Goal: Transaction & Acquisition: Purchase product/service

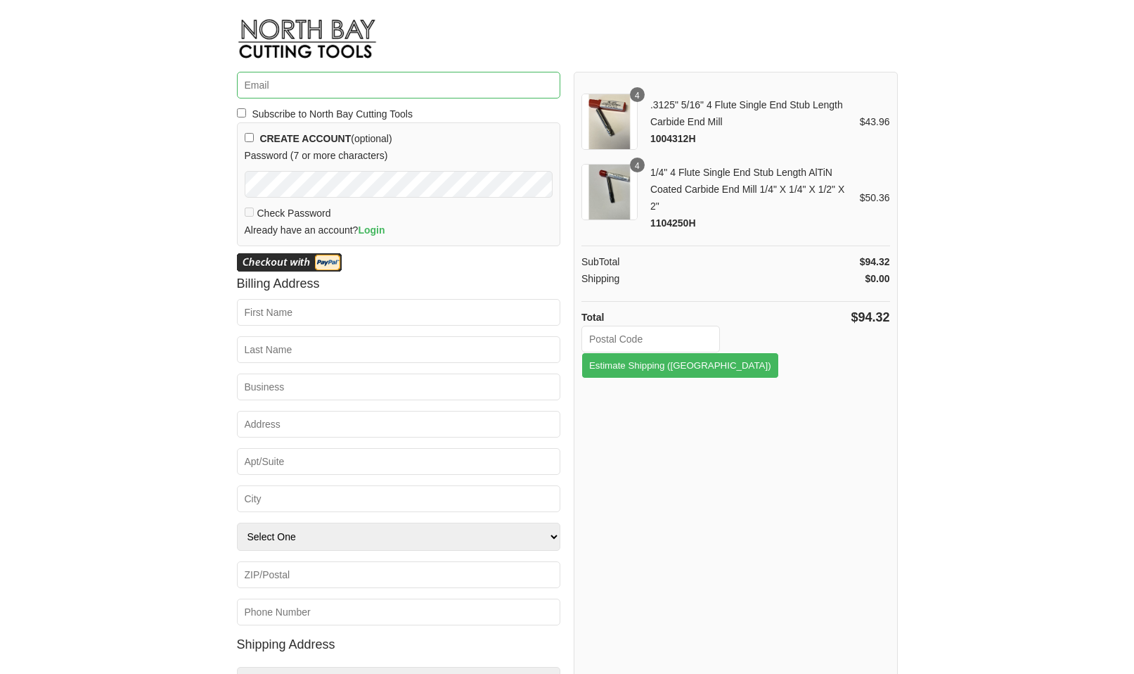
click at [315, 84] on input "Email *" at bounding box center [399, 85] width 324 height 27
type input "[PERSON_NAME][EMAIL_ADDRESS][DOMAIN_NAME]"
click at [191, 279] on html "Email * brandon@mtdflorida.com Subscribe to North Bay Cutting Tools CREATE ACCO…" at bounding box center [567, 337] width 1134 height 674
click at [291, 322] on input "First Name *" at bounding box center [399, 312] width 324 height 27
type input "Brandon"
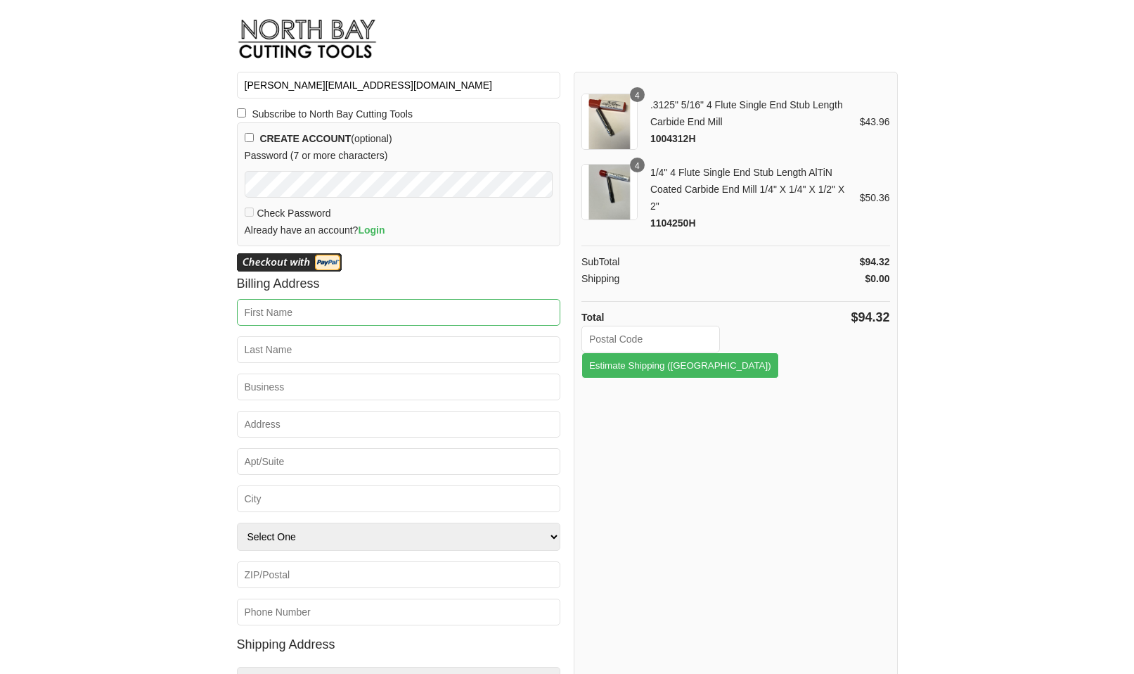
type input "Assaf"
type input "Meal Prep"
type input "4618 N Hale Ave"
type input "Tampa"
select select "FL"
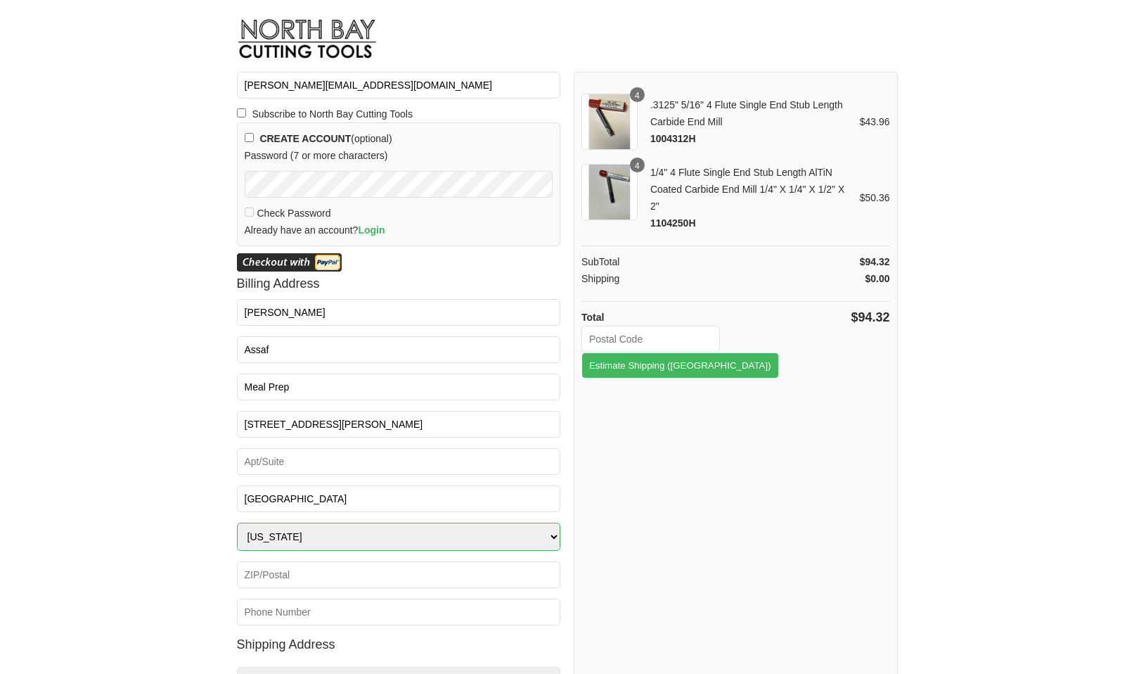
type input "33614"
type input "5082876655"
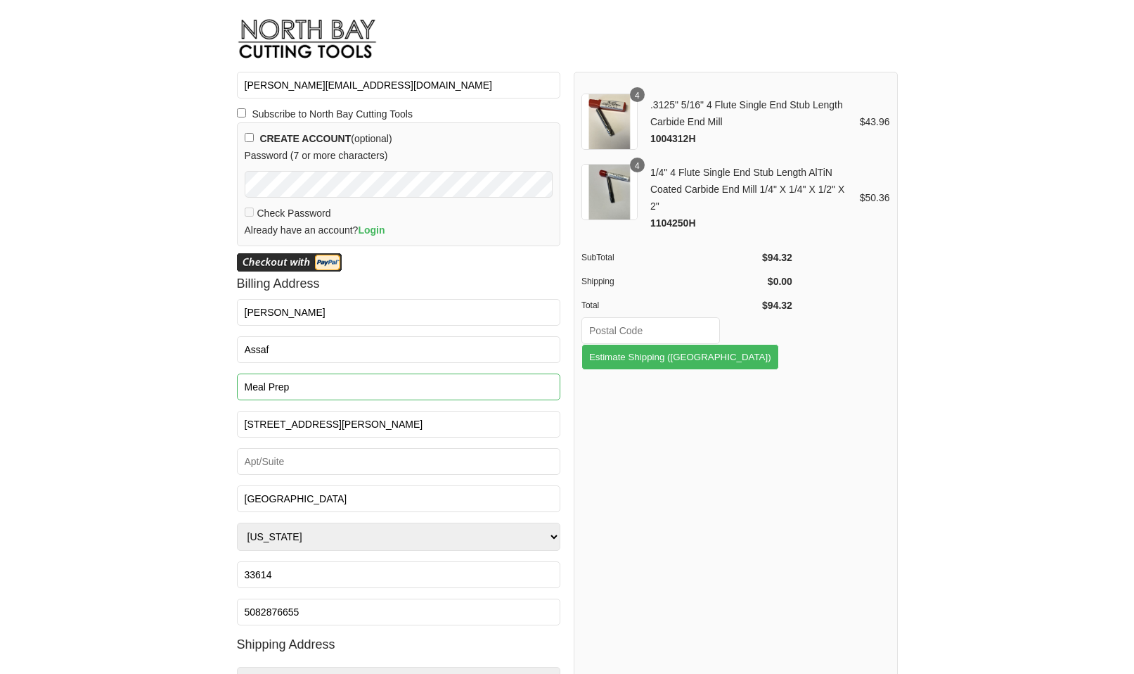
click at [316, 383] on input "Meal Prep" at bounding box center [399, 386] width 324 height 27
click at [205, 382] on html "Email * brandon@mtdflorida.com Subscribe to North Bay Cutting Tools CREATE ACCO…" at bounding box center [567, 337] width 1134 height 674
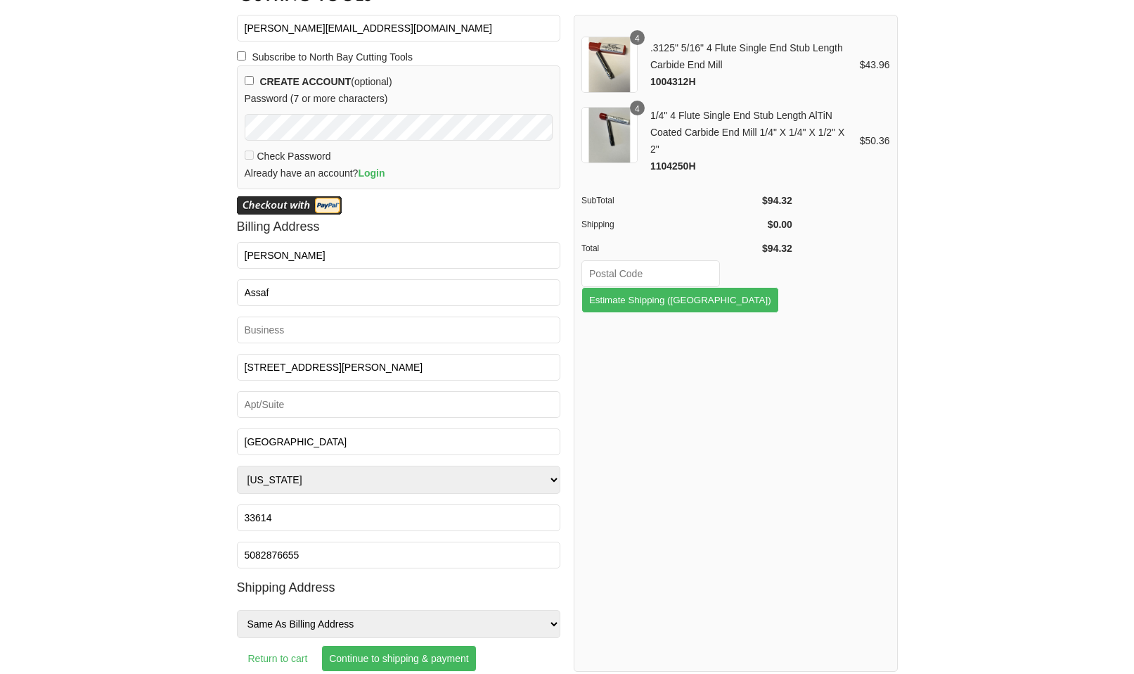
click at [378, 172] on link "Login" at bounding box center [371, 172] width 27 height 11
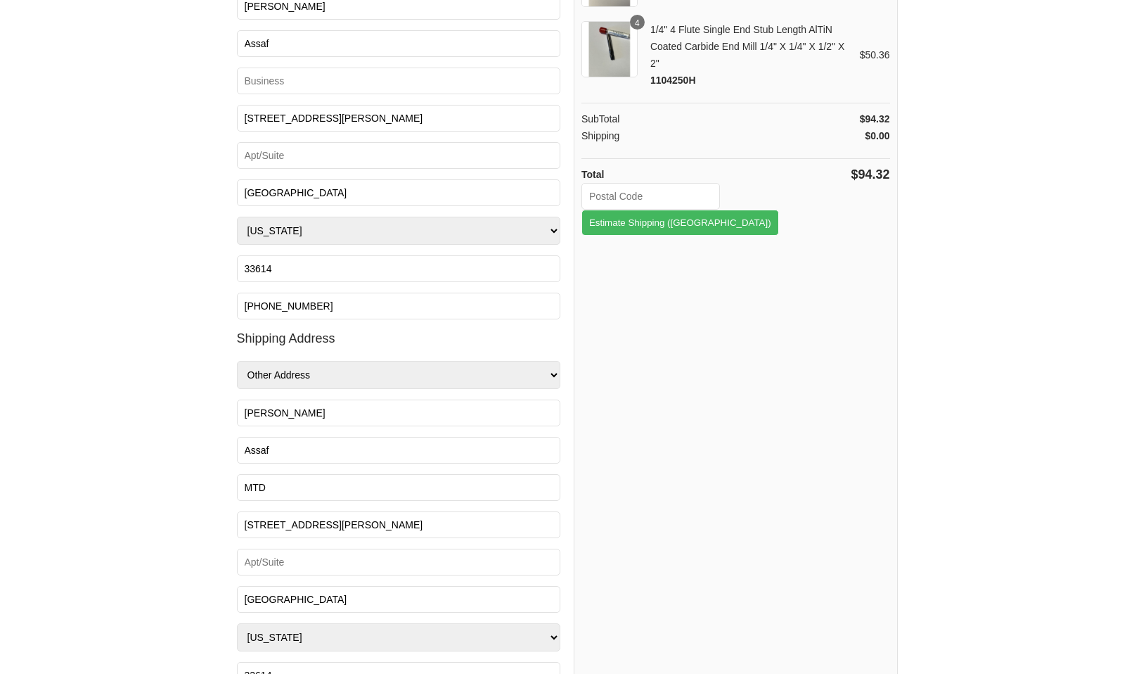
scroll to position [241, 0]
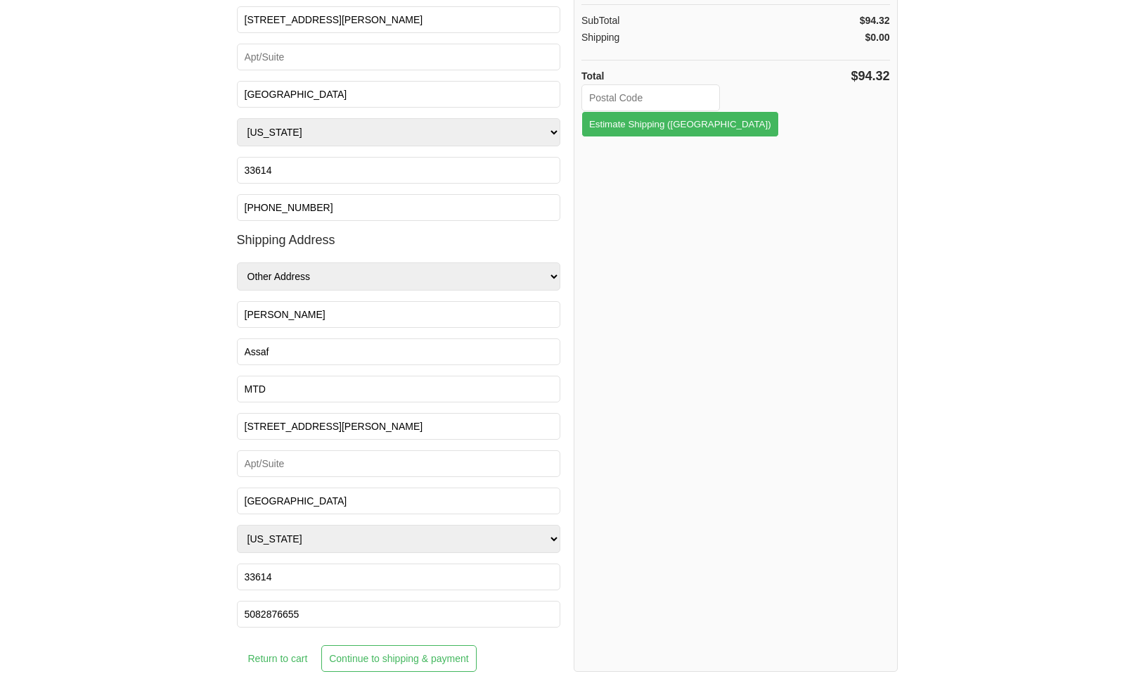
click at [397, 660] on input "Continue to shipping & payment" at bounding box center [398, 658] width 155 height 27
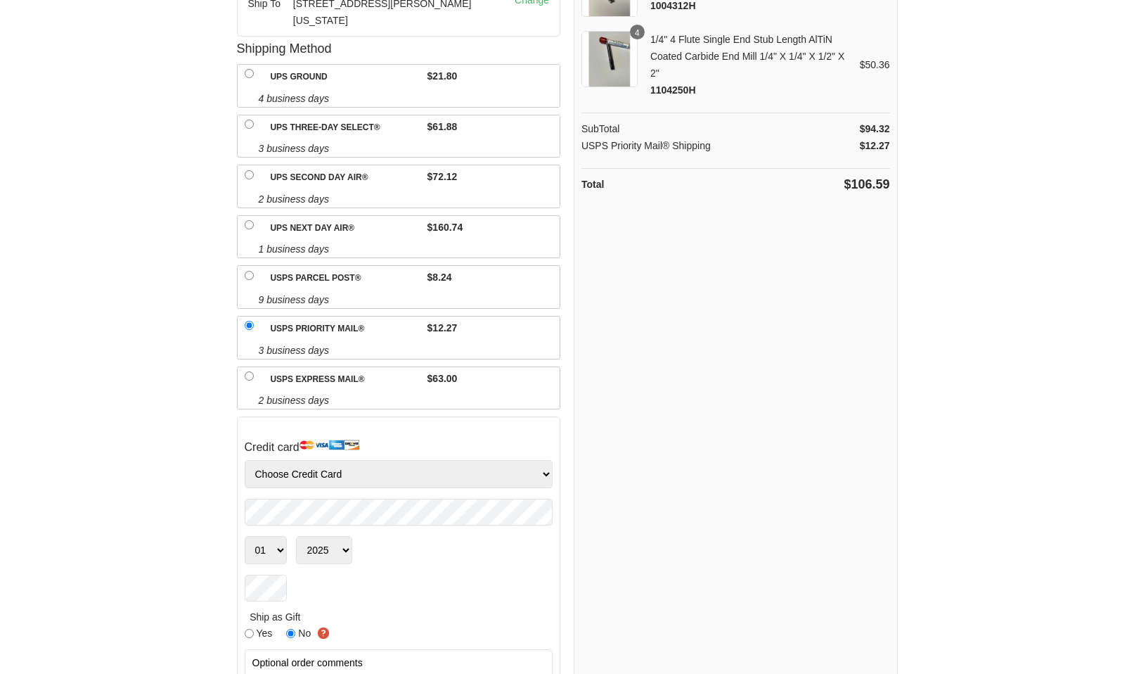
scroll to position [203, 0]
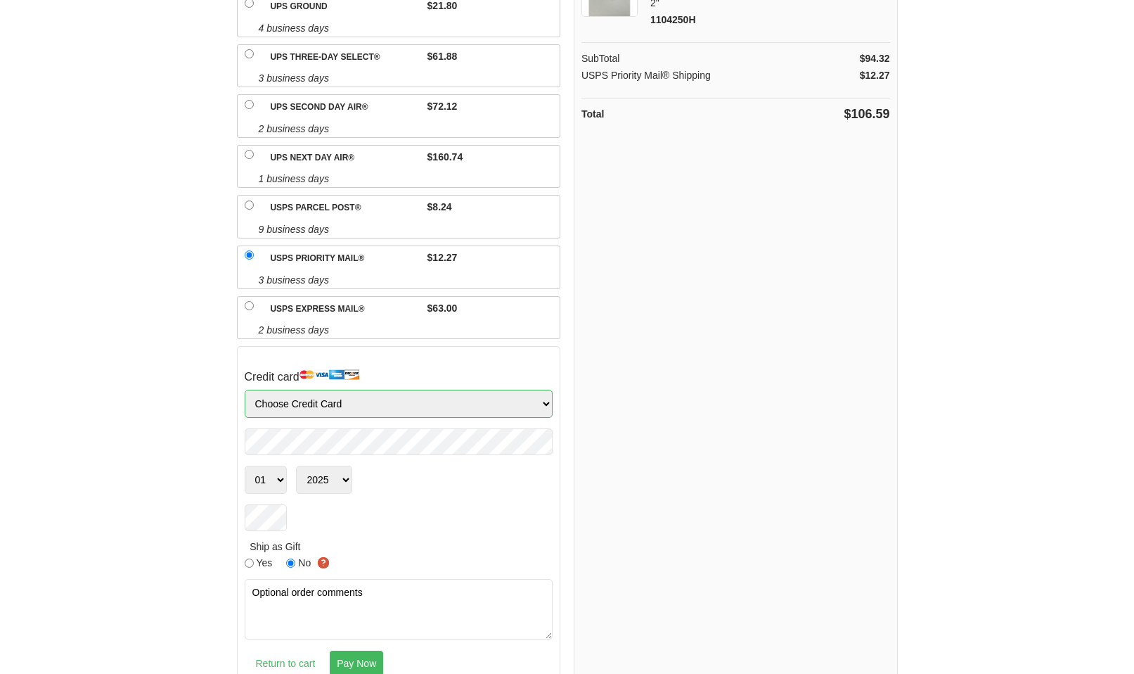
select select "Visa"
select select "05"
select select "2028"
click at [352, 650] on input "Pay Now" at bounding box center [356, 663] width 55 height 27
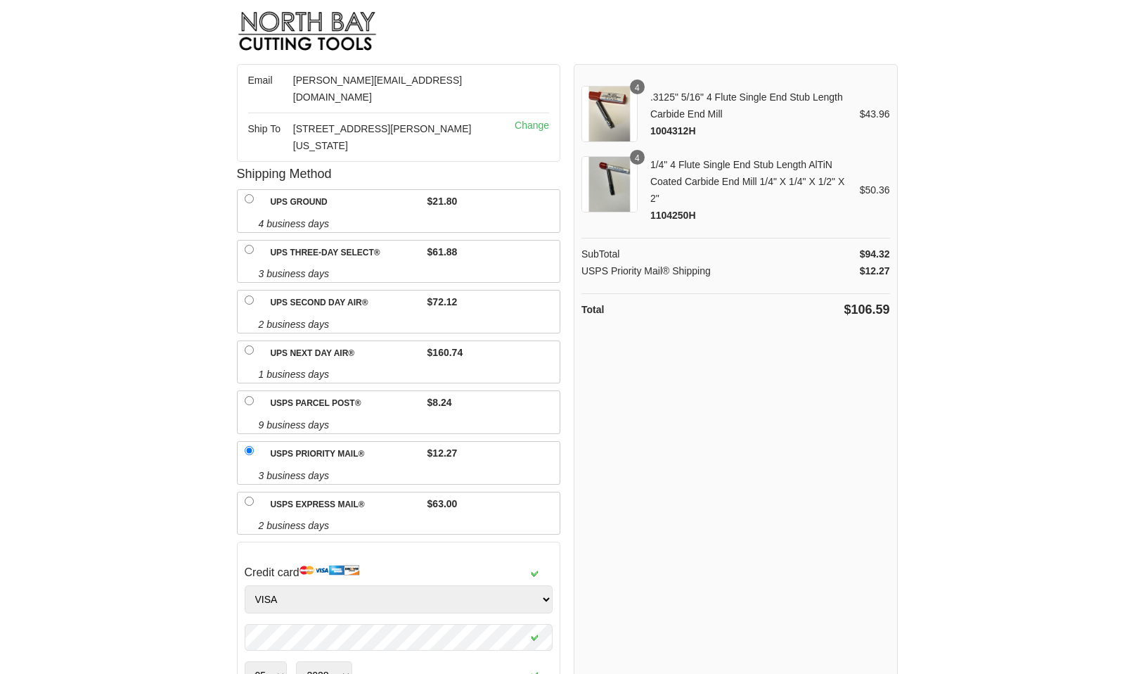
scroll to position [0, 0]
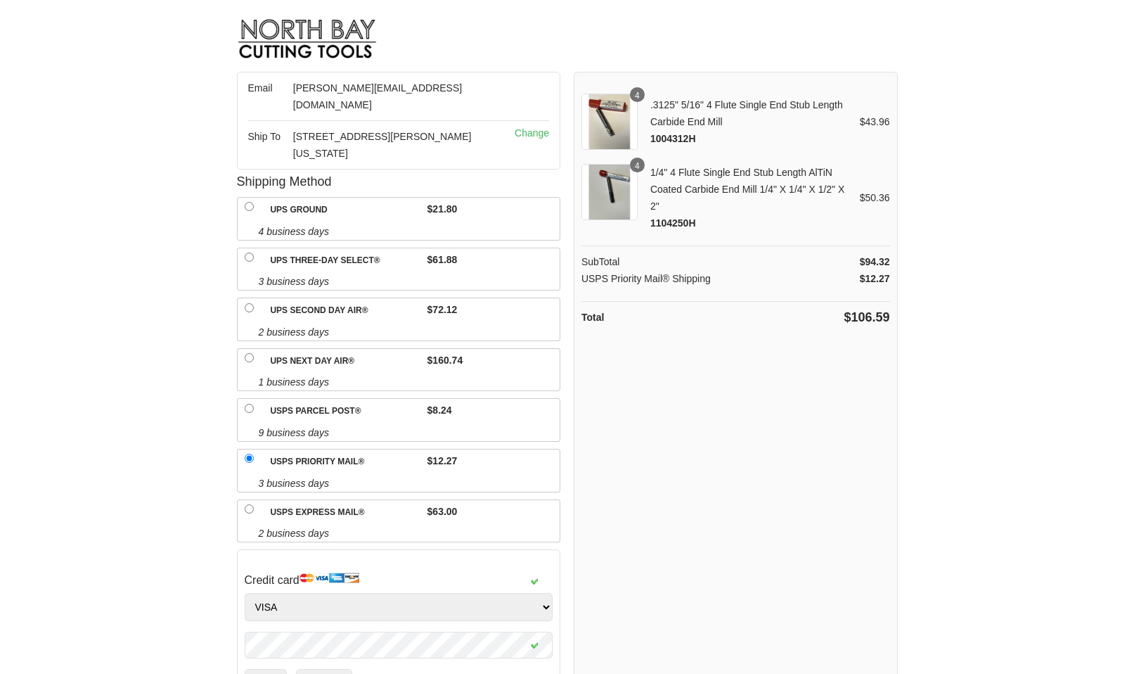
click at [97, 281] on html "Email brandon@mtdflorida.com Ship To 3926 W Osborne Ave , TAMPA, Florida 33614 …" at bounding box center [567, 337] width 1134 height 674
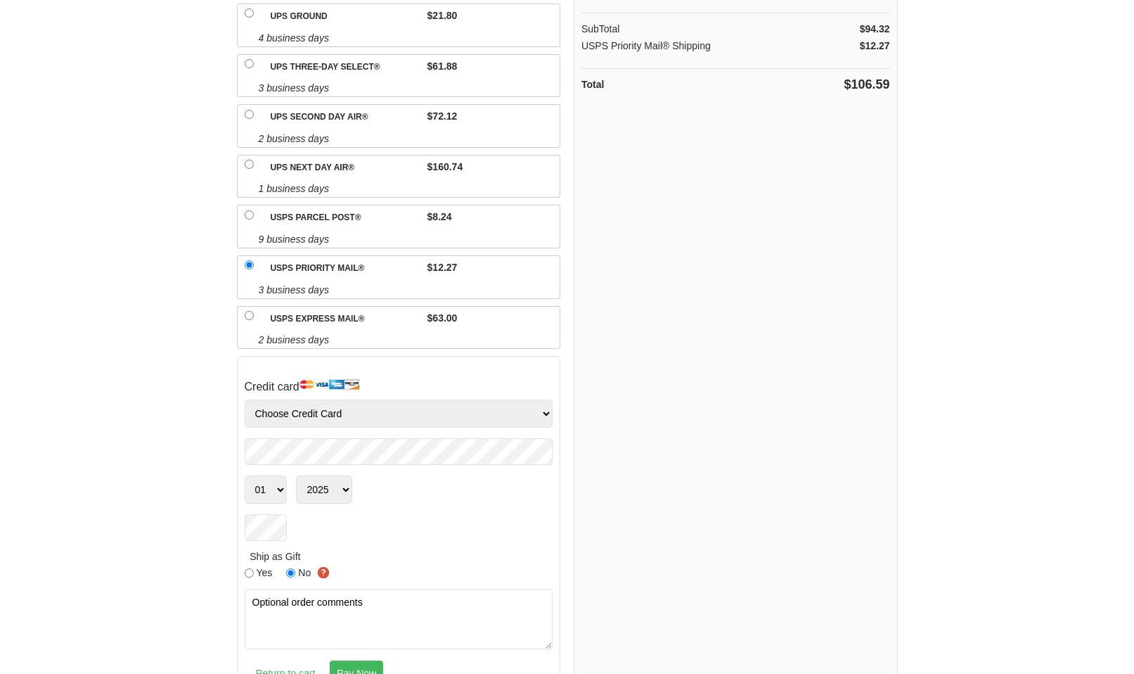
scroll to position [243, 0]
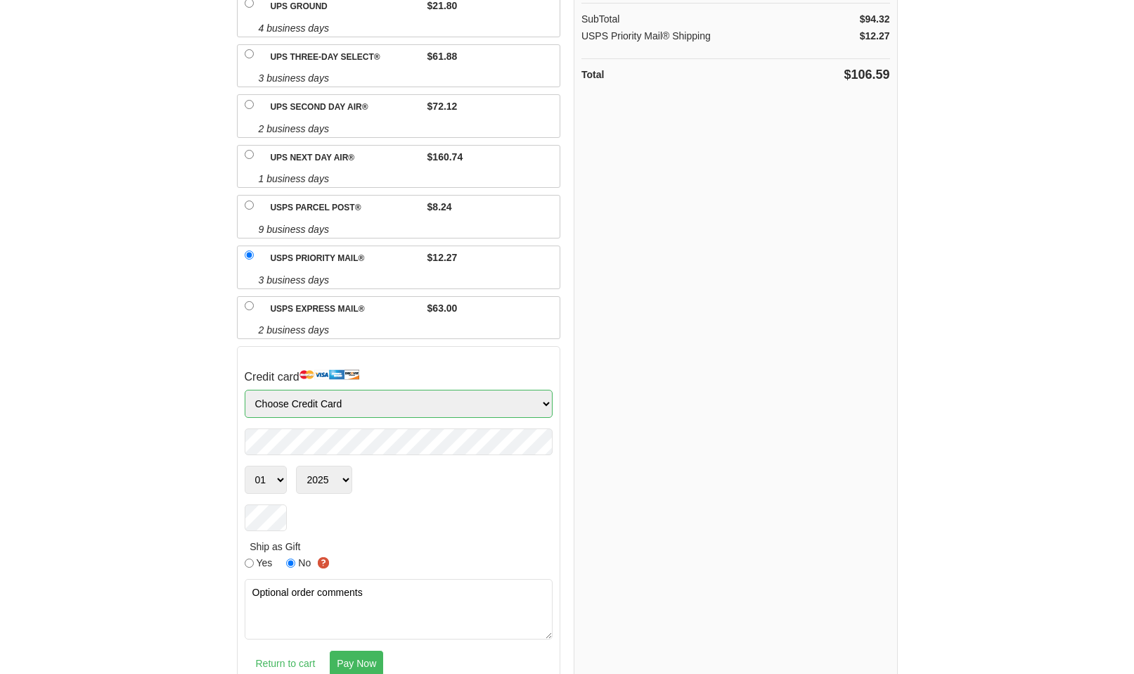
select select "Visa"
select select "05"
select select "2028"
click at [449, 504] on div at bounding box center [399, 517] width 309 height 27
click at [355, 650] on input "Pay Now" at bounding box center [356, 663] width 55 height 27
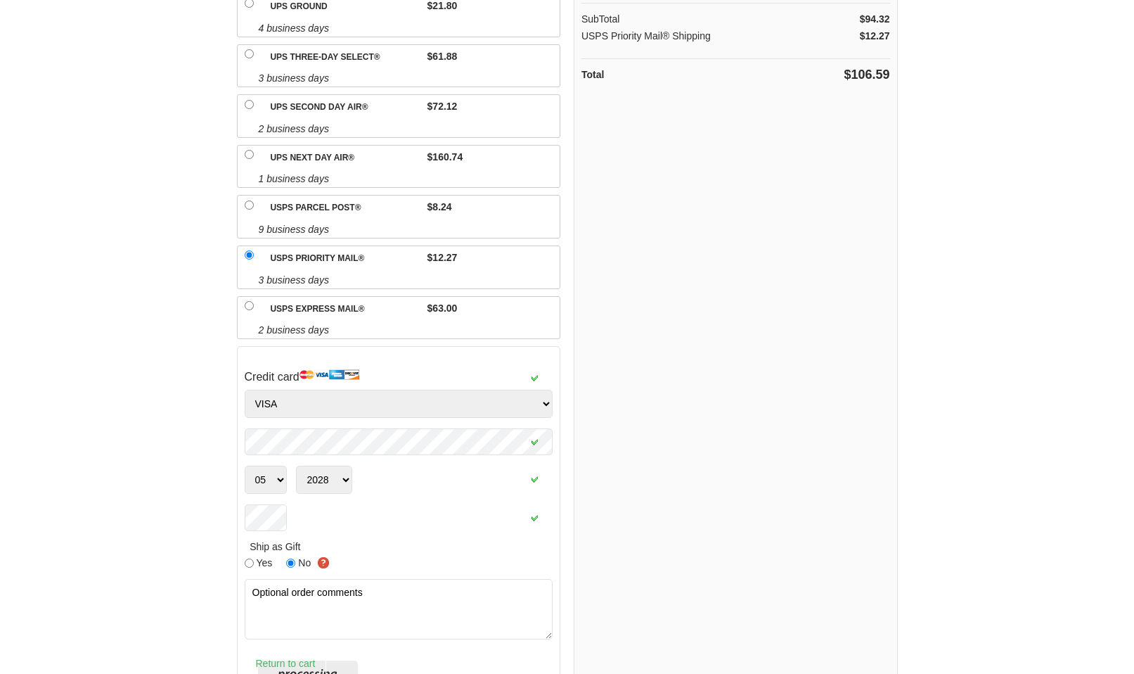
scroll to position [0, 0]
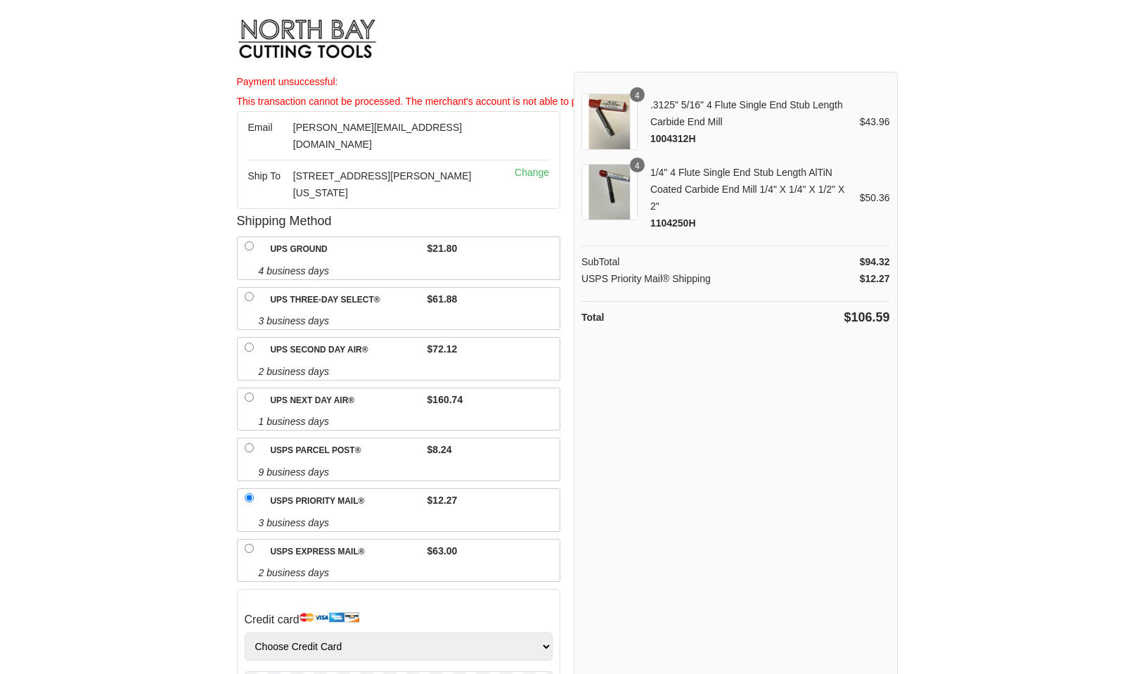
click at [546, 98] on b "Payment unsuccessful: This transaction cannot be processed. The merchant's acco…" at bounding box center [451, 91] width 428 height 31
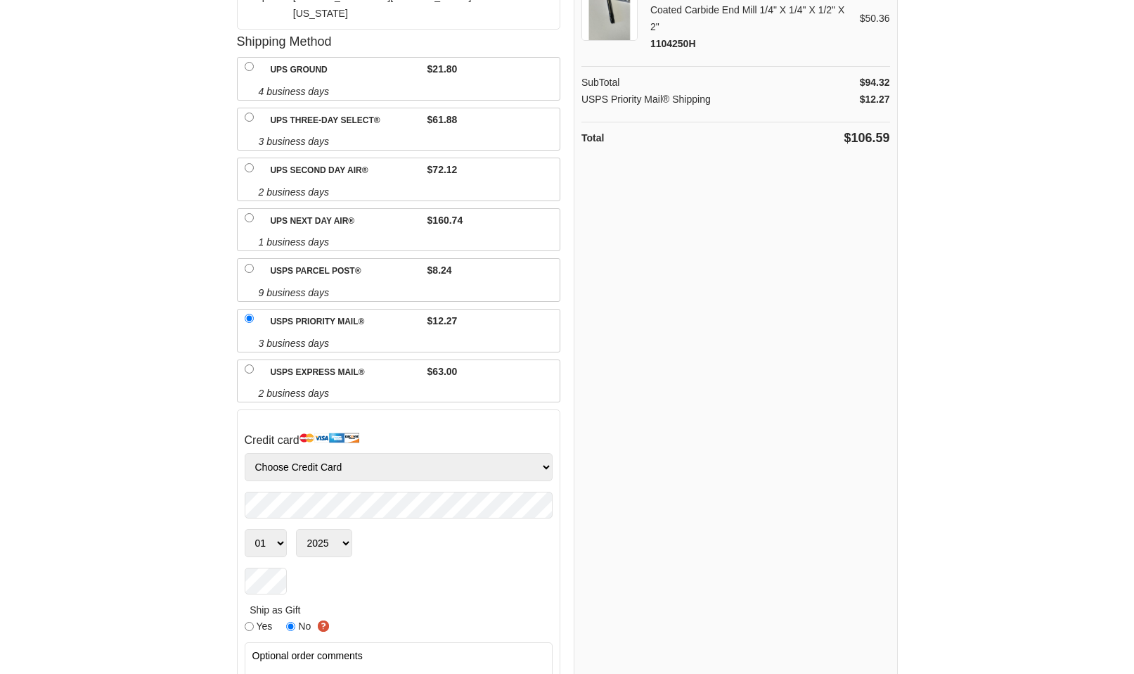
scroll to position [243, 0]
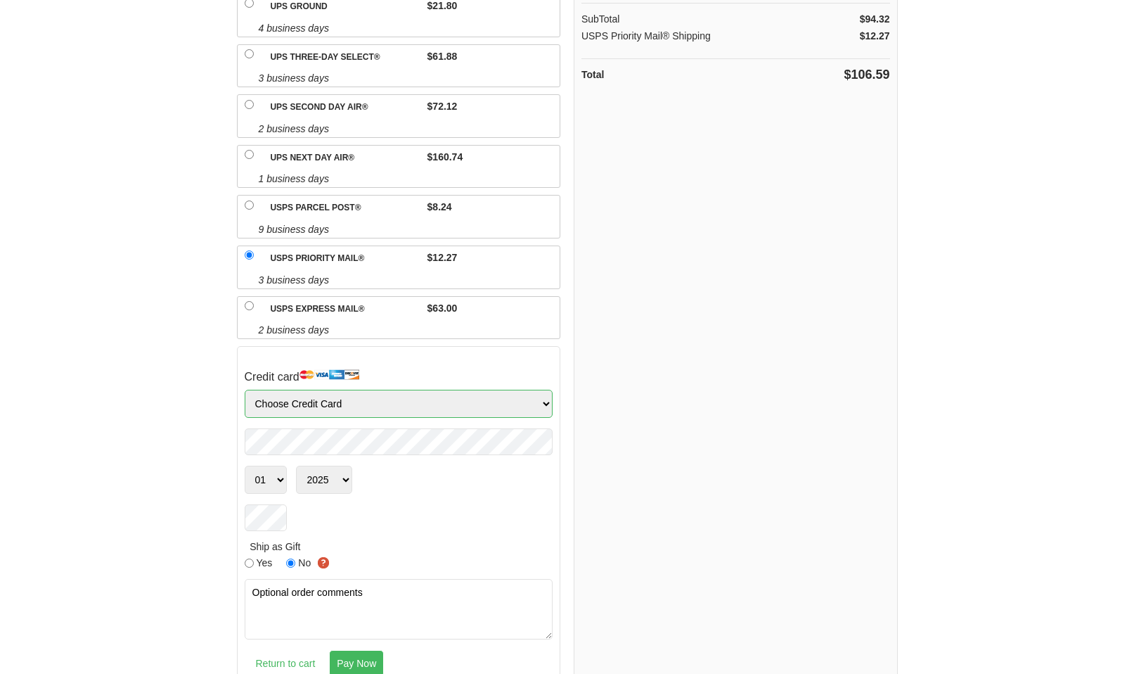
click at [382, 391] on select "Choose Credit Card VISA MasterCard AMEX Discover" at bounding box center [399, 404] width 309 height 28
select select "Visa"
select select "05"
select select "2028"
click at [468, 506] on div at bounding box center [399, 517] width 309 height 27
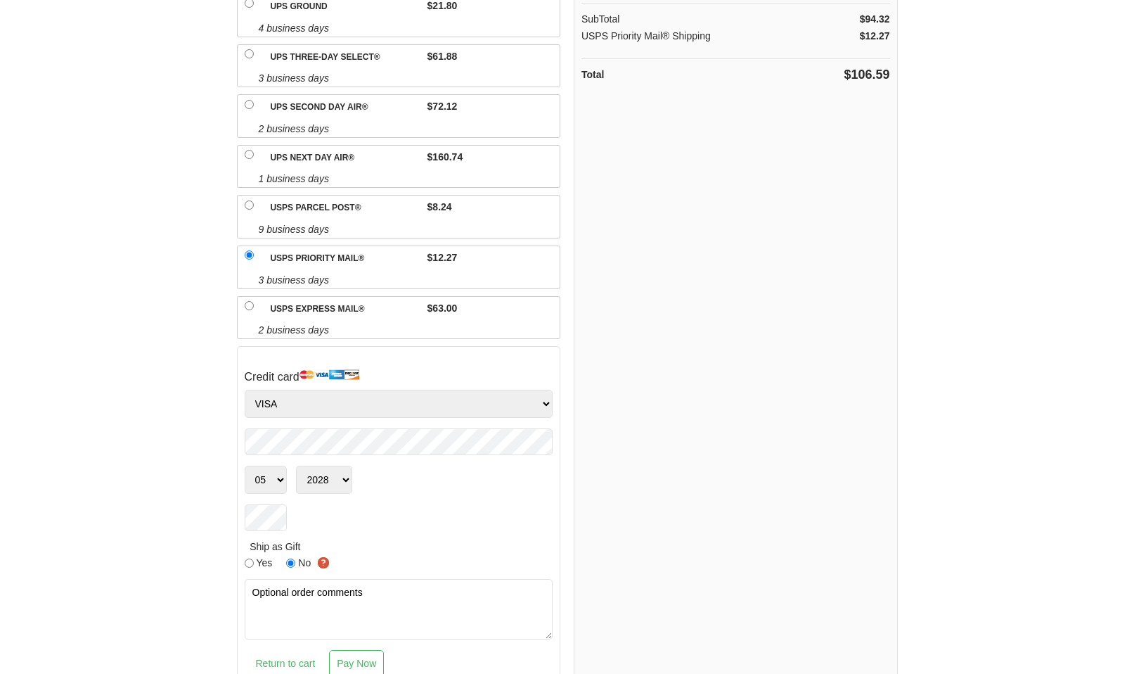
click at [367, 650] on input "Pay Now" at bounding box center [356, 663] width 55 height 27
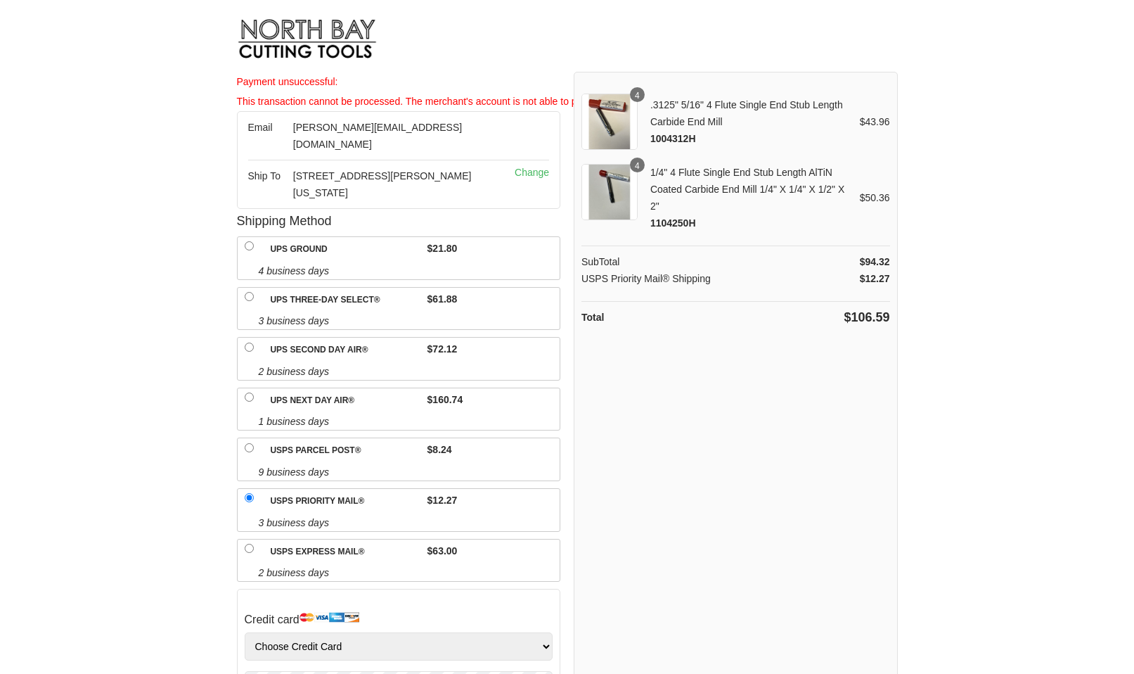
click at [556, 103] on b "Payment unsuccessful: This transaction cannot be processed. The merchant's acco…" at bounding box center [451, 91] width 428 height 31
click at [570, 102] on b "Payment unsuccessful: This transaction cannot be processed. The merchant's acco…" at bounding box center [451, 91] width 428 height 31
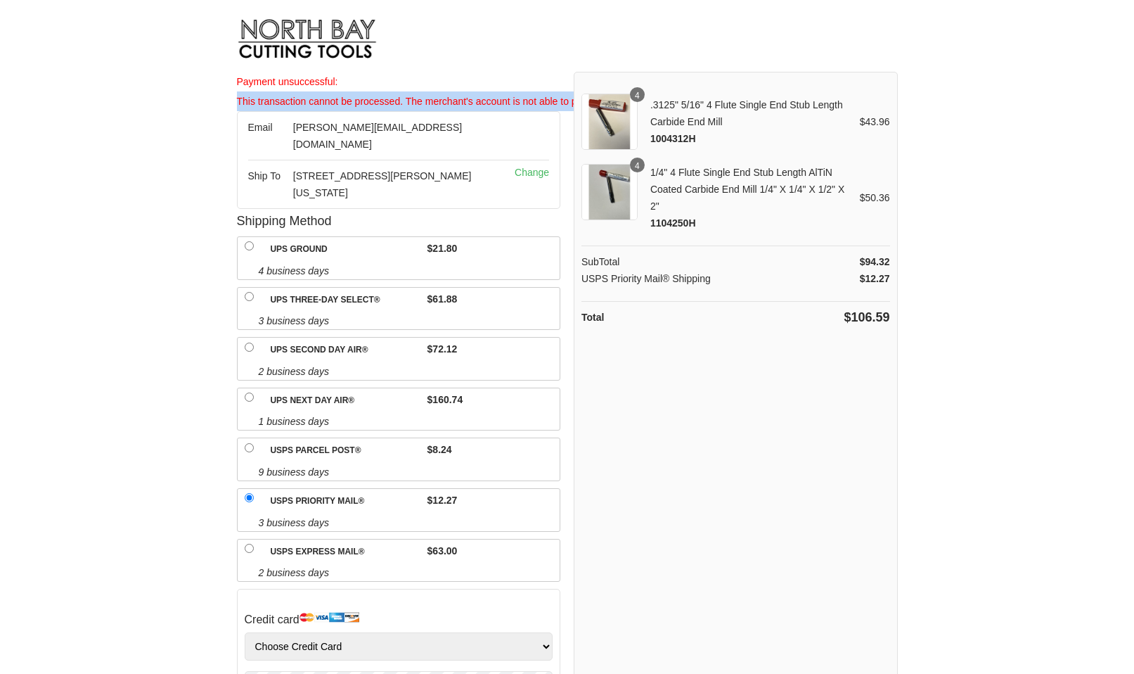
click at [570, 102] on b "Payment unsuccessful: This transaction cannot be processed. The merchant's acco…" at bounding box center [451, 91] width 428 height 31
copy div "This transaction cannot be processed. The merchant's account is not able to pro…"
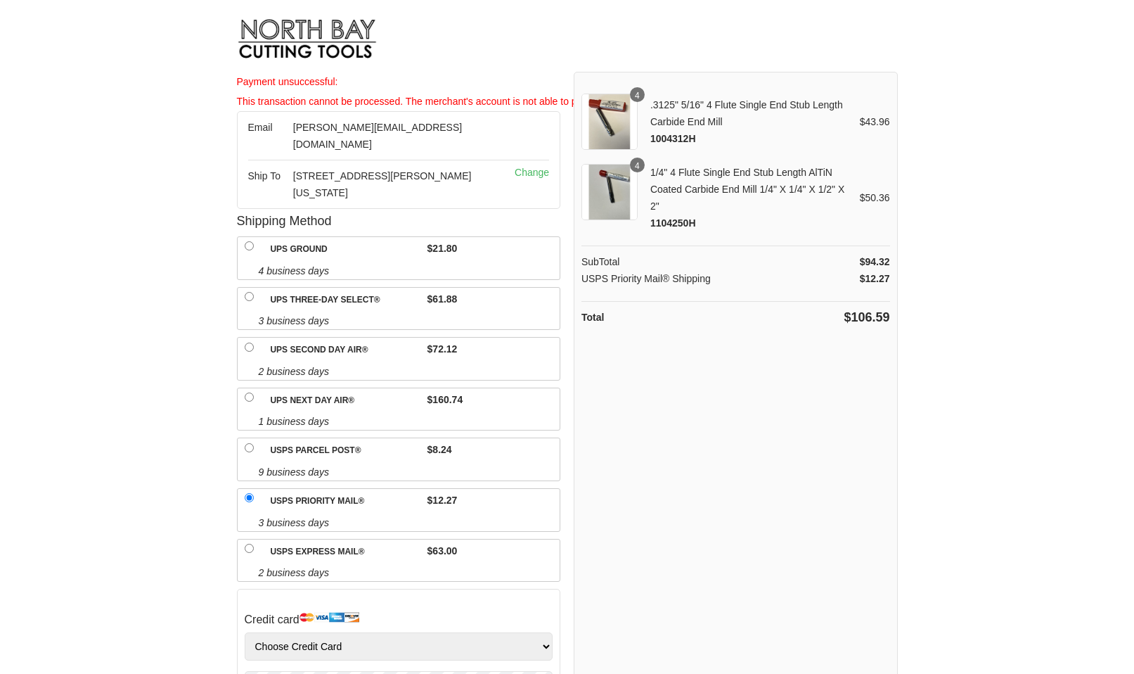
click at [980, 220] on html "Payment unsuccessful: This transaction cannot be processed. The merchant's acco…" at bounding box center [567, 337] width 1134 height 674
